Goal: Task Accomplishment & Management: Manage account settings

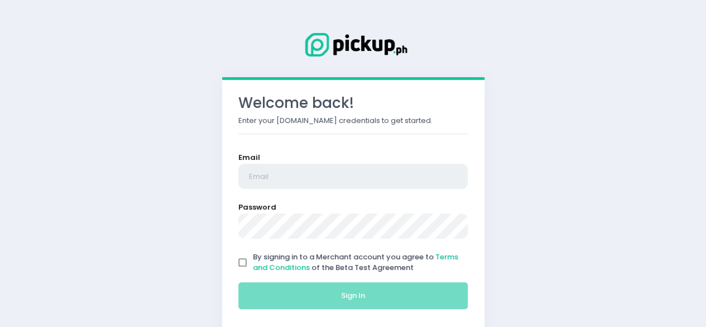
type input "[EMAIL_ADDRESS][DOMAIN_NAME]"
click at [245, 263] on input "By signing in to a Merchant account you agree to Terms and Conditions of the Be…" at bounding box center [242, 262] width 21 height 21
checkbox input "true"
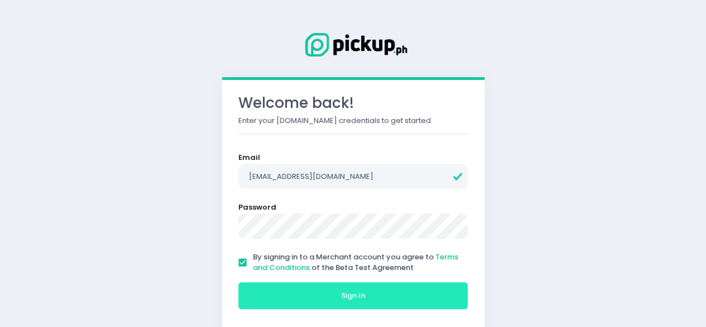
click at [363, 298] on span "Sign In" at bounding box center [353, 295] width 24 height 11
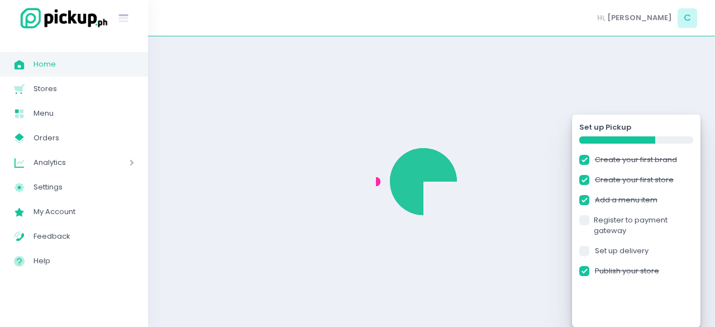
checkbox input "true"
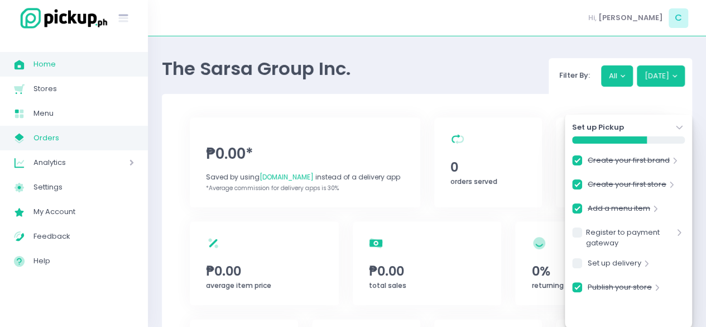
click at [75, 135] on span "Orders" at bounding box center [83, 138] width 100 height 15
checkbox input "true"
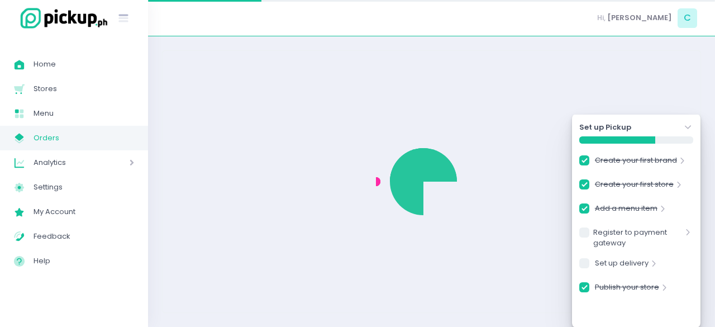
checkbox input "true"
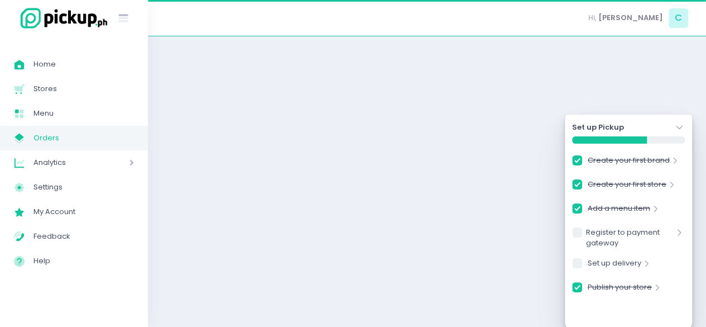
checkbox input "true"
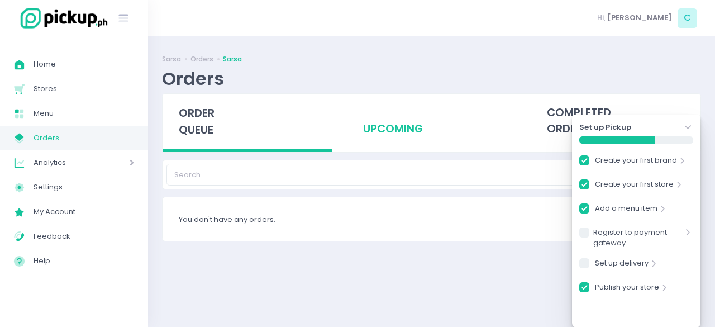
click at [384, 134] on div "upcoming" at bounding box center [431, 121] width 170 height 55
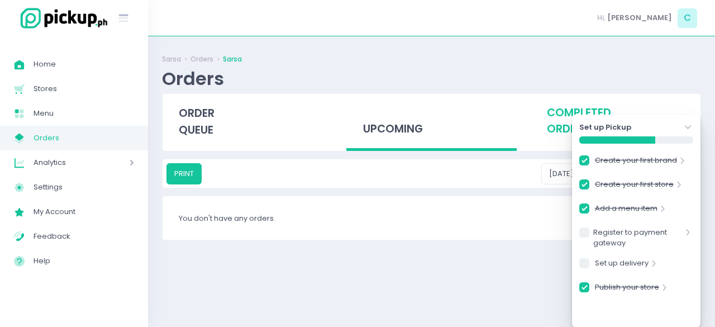
click at [553, 122] on div "completed orders" at bounding box center [615, 121] width 170 height 55
